Goal: Task Accomplishment & Management: Manage account settings

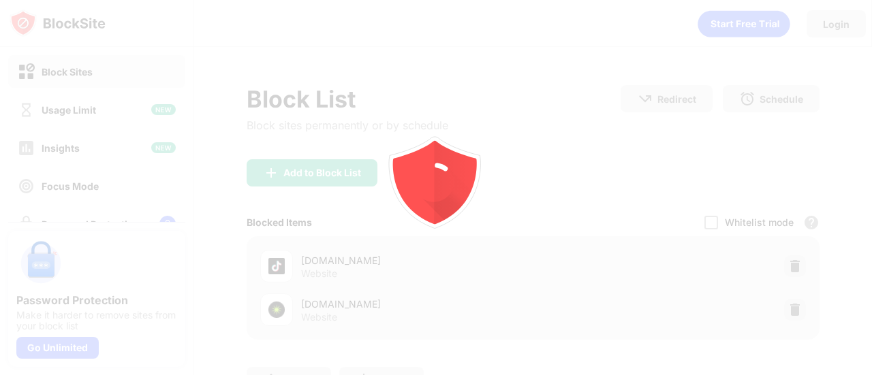
click at [778, 306] on div at bounding box center [436, 187] width 872 height 375
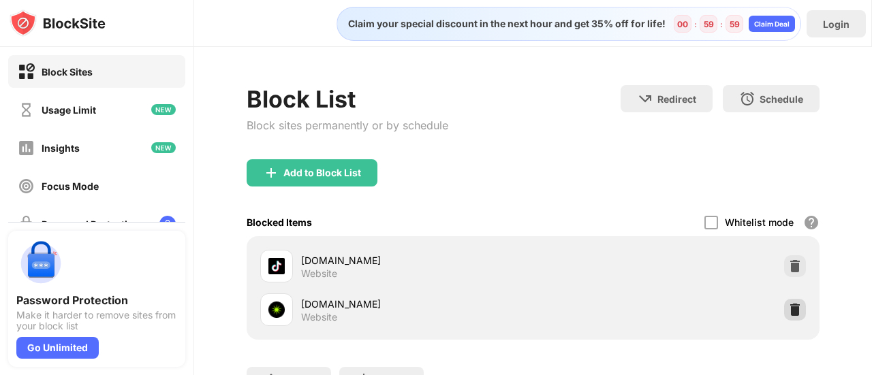
click at [788, 314] on img at bounding box center [795, 310] width 14 height 14
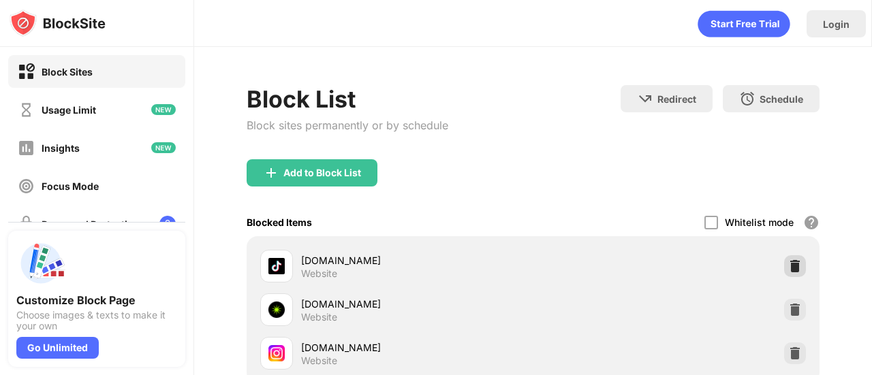
click at [778, 159] on div "Block List Block sites permanently or by schedule Redirect Choose a site to be …" at bounding box center [533, 122] width 573 height 74
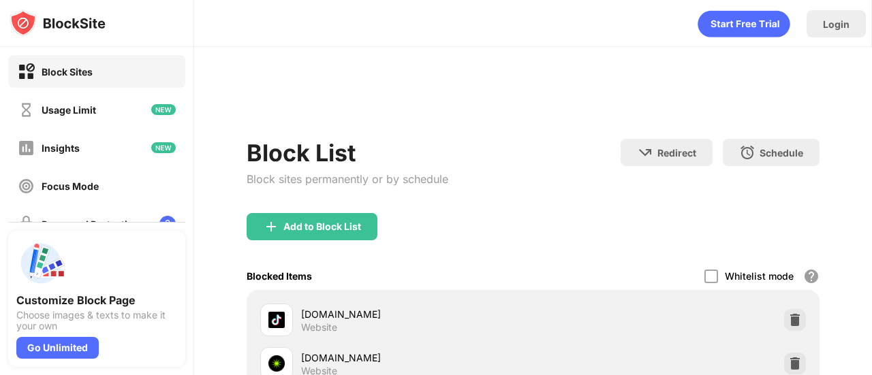
click at [778, 264] on div "Whitelist mode Block all websites except for those in your whitelist. Whitelist…" at bounding box center [761, 276] width 115 height 28
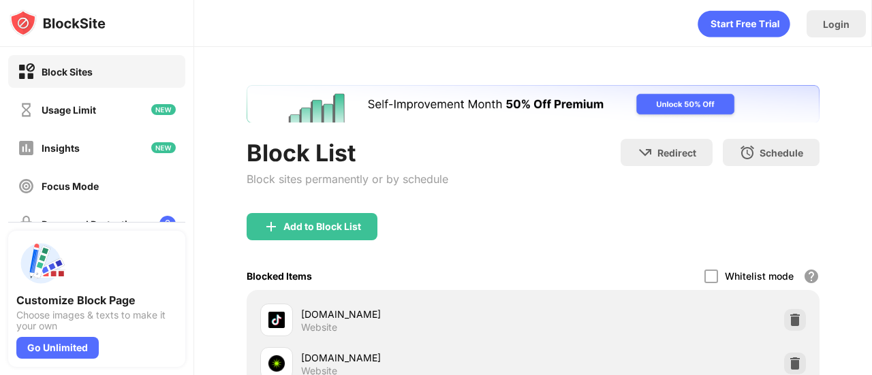
click at [778, 264] on div "Whitelist mode Block all websites except for those in your whitelist. Whitelist…" at bounding box center [761, 276] width 115 height 28
click at [786, 276] on div "Whitelist mode Block all websites except for those in your whitelist. Whitelist…" at bounding box center [761, 276] width 115 height 28
click at [786, 311] on div at bounding box center [795, 320] width 22 height 22
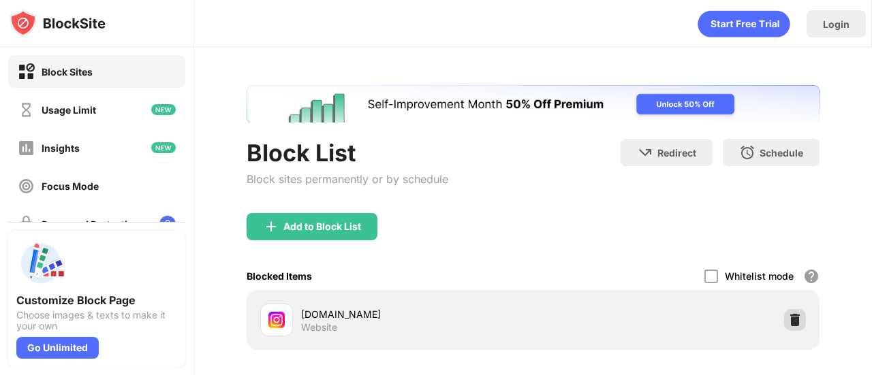
drag, startPoint x: 778, startPoint y: 319, endPoint x: 778, endPoint y: 311, distance: 8.9
click at [784, 311] on div at bounding box center [795, 320] width 22 height 22
